Goal: Ask a question

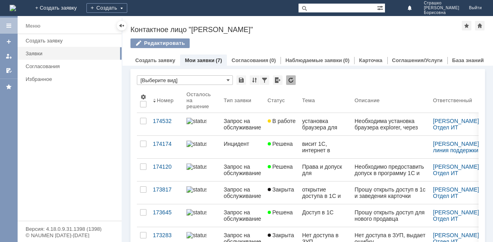
click at [33, 24] on div "Меню" at bounding box center [33, 26] width 15 height 10
click at [10, 42] on div at bounding box center [9, 41] width 6 height 6
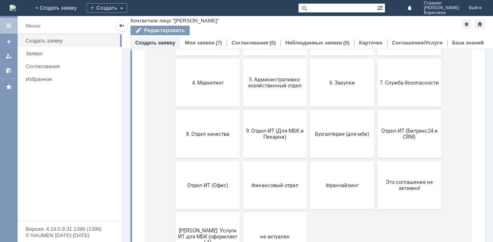
scroll to position [187, 0]
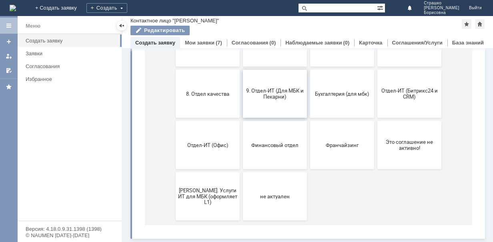
click at [284, 95] on span "9. Отдел-ИТ (Для МБК и Пекарни)" at bounding box center [275, 94] width 59 height 12
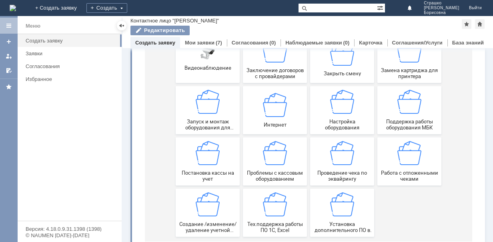
scroll to position [137, 0]
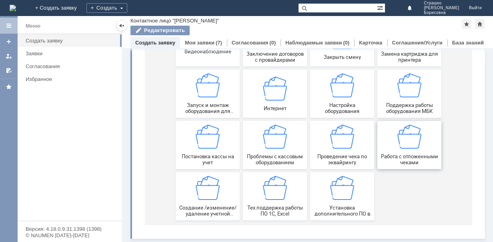
click at [394, 137] on div "Работа с отложенными чеками" at bounding box center [409, 145] width 59 height 41
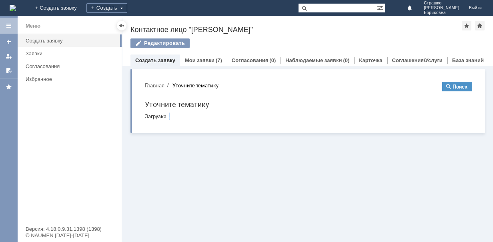
scroll to position [0, 0]
click at [394, 126] on html "Главная Уточните тематику Поиск Уточните тематику Загрузка..." at bounding box center [309, 100] width 340 height 50
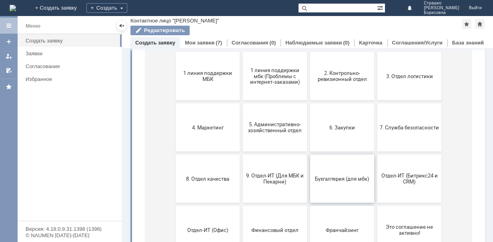
scroll to position [107, 0]
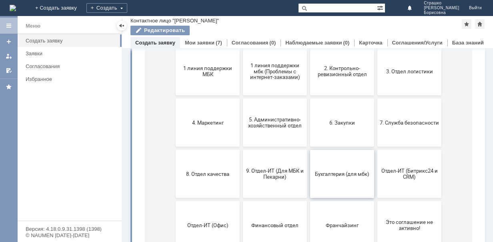
click at [340, 176] on span "Бухгалтерия (для мбк)" at bounding box center [342, 174] width 59 height 6
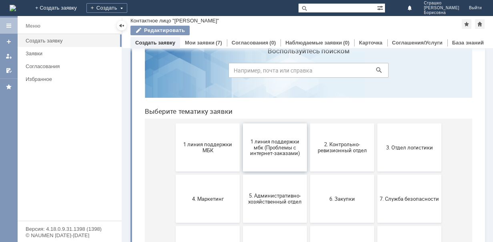
scroll to position [40, 0]
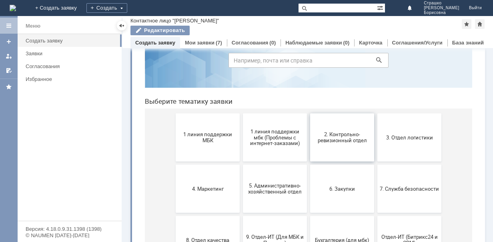
click at [343, 129] on button "2. Контрольно-ревизионный отдел" at bounding box center [342, 137] width 64 height 48
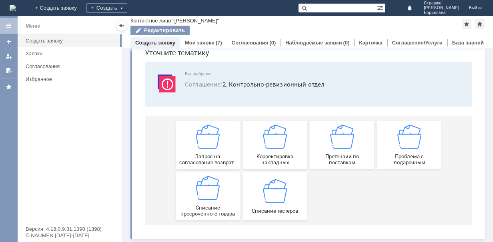
scroll to position [34, 0]
click at [205, 133] on img at bounding box center [208, 137] width 24 height 24
